Goal: Find specific page/section: Find specific page/section

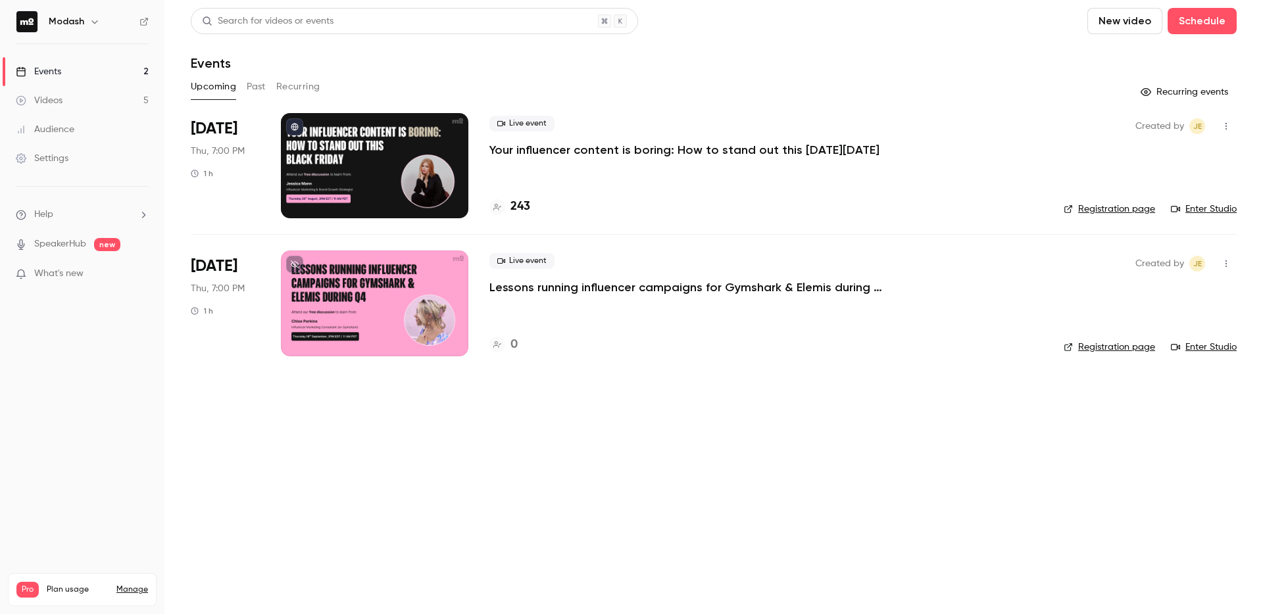
click at [412, 178] on div at bounding box center [374, 165] width 187 height 105
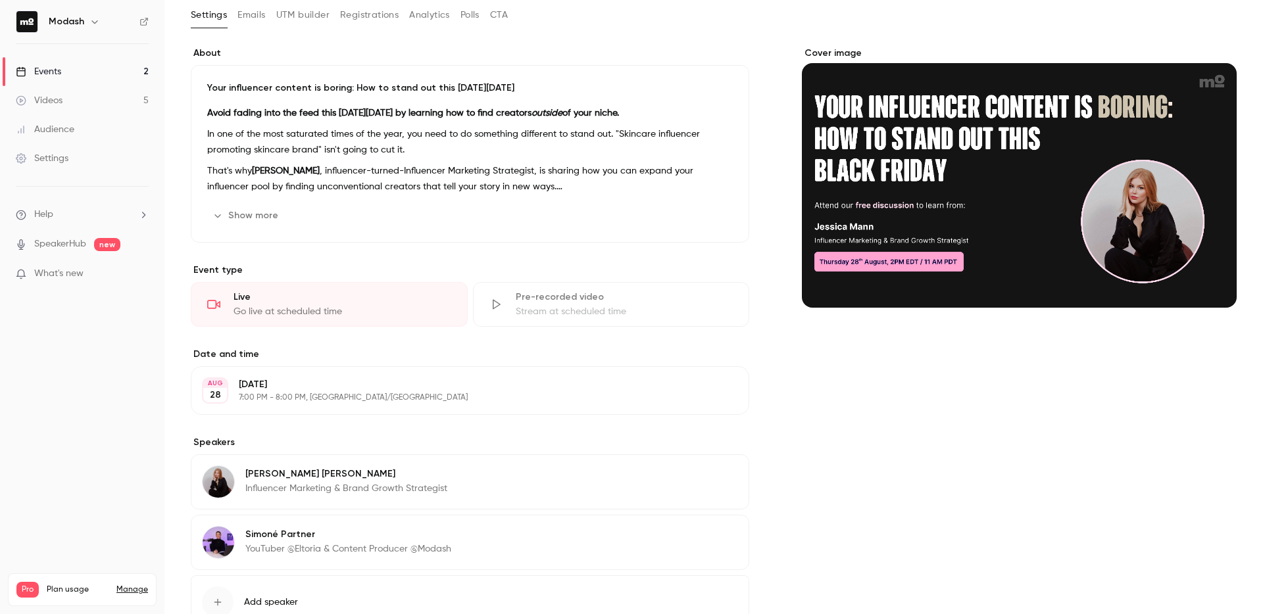
scroll to position [45, 0]
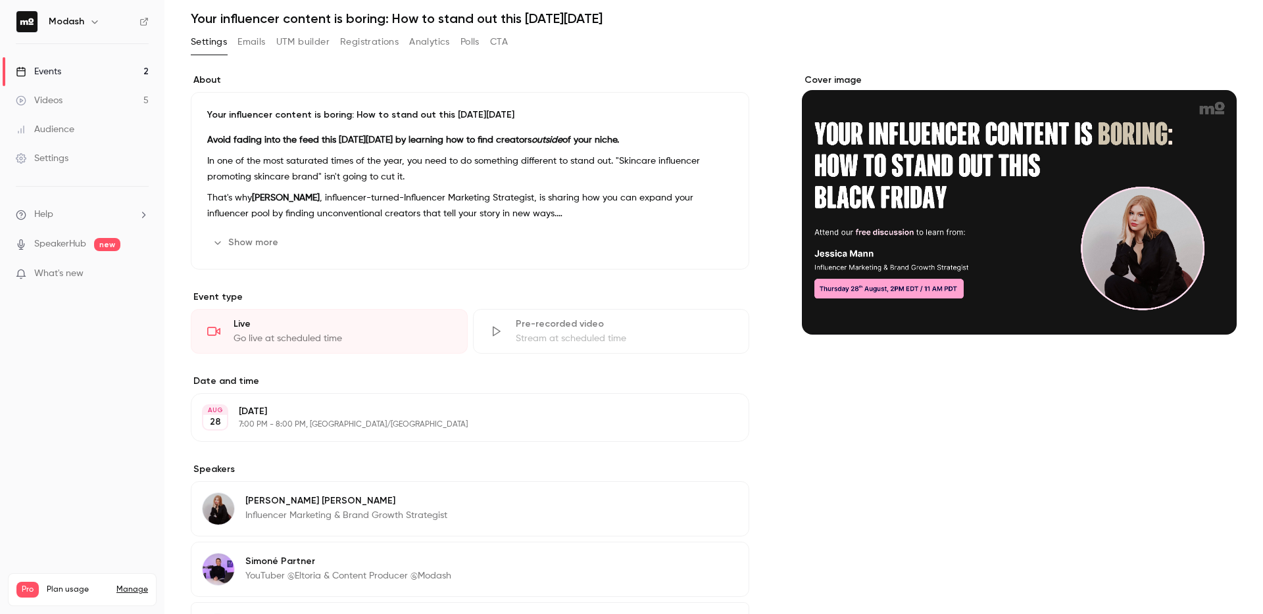
click at [61, 70] on div "Events" at bounding box center [38, 71] width 45 height 13
